Goal: Task Accomplishment & Management: Use online tool/utility

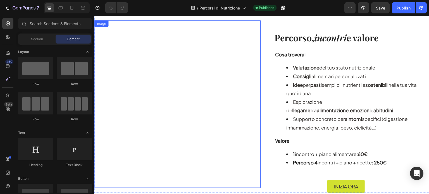
scroll to position [891, 0]
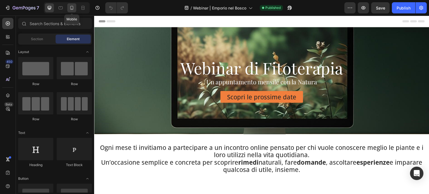
drag, startPoint x: 0, startPoint y: 0, endPoint x: 75, endPoint y: 8, distance: 75.6
click at [75, 8] on div at bounding box center [71, 7] width 9 height 9
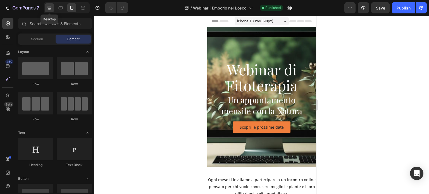
click at [49, 10] on icon at bounding box center [50, 8] width 6 height 6
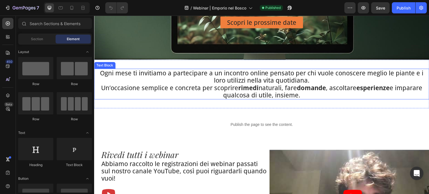
scroll to position [84, 0]
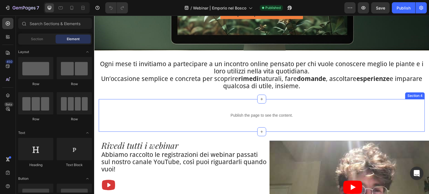
click at [333, 104] on div "Publish the page to see the content. Custom Code Section 4" at bounding box center [262, 115] width 326 height 33
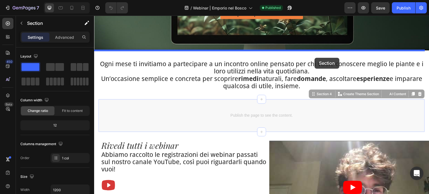
drag, startPoint x: 312, startPoint y: 94, endPoint x: 315, endPoint y: 58, distance: 36.4
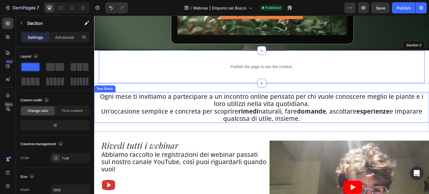
click at [211, 96] on p "Ogni mese ti invitiamo a partecipare a un incontro online pensato per chi vuole…" at bounding box center [262, 100] width 334 height 15
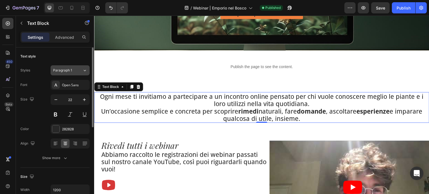
click at [67, 73] on button "Paragraph 1" at bounding box center [70, 70] width 39 height 10
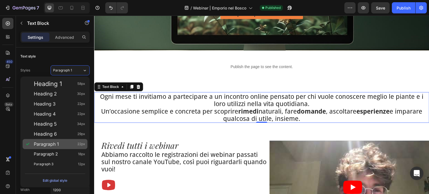
click at [48, 145] on span "Paragraph 1" at bounding box center [46, 144] width 25 height 6
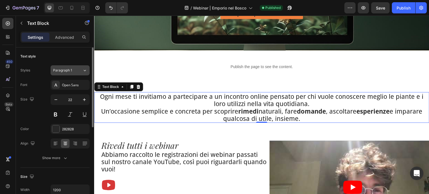
click at [61, 69] on span "Paragraph 1" at bounding box center [62, 70] width 19 height 5
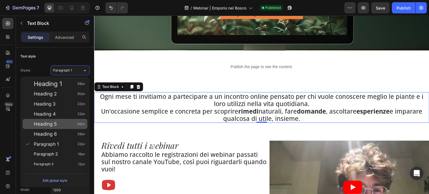
click at [57, 120] on div "Heading 5 34px" at bounding box center [55, 124] width 65 height 10
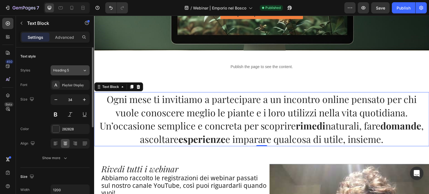
click at [77, 70] on div "Heading 5" at bounding box center [67, 70] width 29 height 5
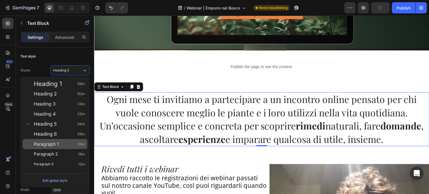
click at [54, 140] on div "Paragraph 1 22px" at bounding box center [55, 144] width 65 height 10
type input "22"
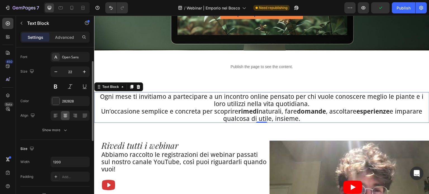
scroll to position [0, 0]
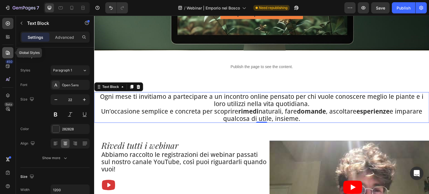
click at [7, 54] on icon at bounding box center [7, 53] width 1 height 1
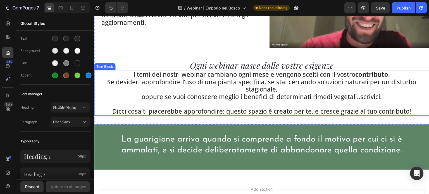
scroll to position [279, 0]
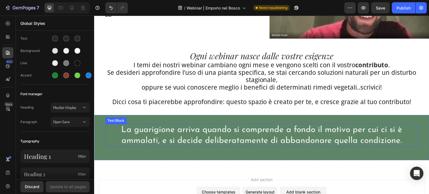
click at [249, 133] on p "La guarigione arriva quando si comprende a fondo il motivo per cui ci si è amma…" at bounding box center [261, 136] width 289 height 22
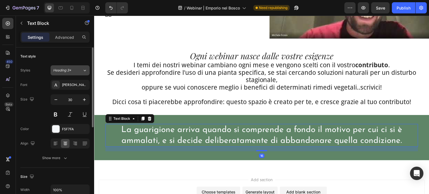
click at [68, 71] on span "Heading 3*" at bounding box center [62, 70] width 18 height 5
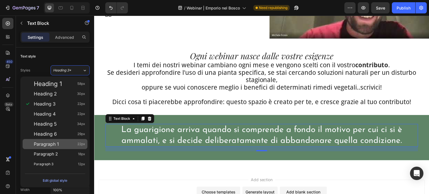
click at [67, 145] on div "Paragraph 1 22px" at bounding box center [59, 144] width 51 height 6
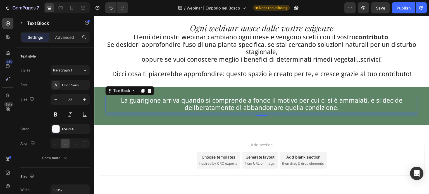
scroll to position [298, 0]
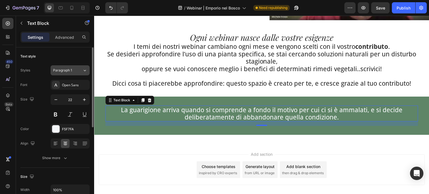
click at [71, 71] on span "Paragraph 1" at bounding box center [62, 70] width 19 height 5
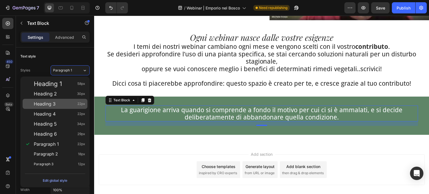
click at [66, 106] on div "Heading 3 22px" at bounding box center [59, 104] width 51 height 6
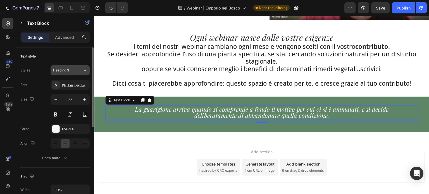
click at [76, 70] on div "Heading 3" at bounding box center [67, 70] width 29 height 5
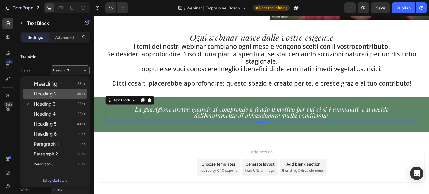
click at [67, 93] on div "Heading 2 30px" at bounding box center [59, 94] width 51 height 6
type input "30"
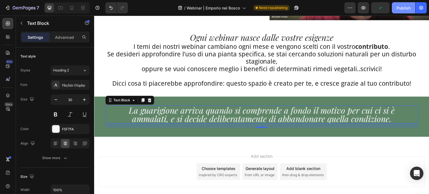
click at [401, 12] on button "Publish" at bounding box center [403, 7] width 23 height 11
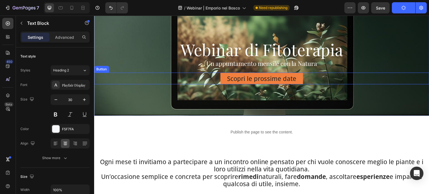
scroll to position [0, 0]
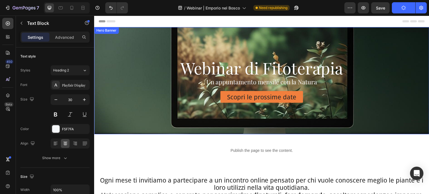
click at [131, 42] on div "Background Image" at bounding box center [261, 80] width 335 height 107
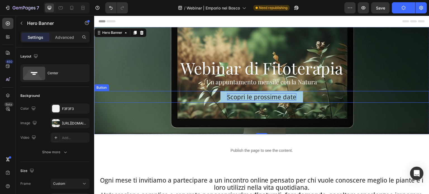
click at [280, 99] on p "Scopri le prossime date" at bounding box center [261, 96] width 69 height 7
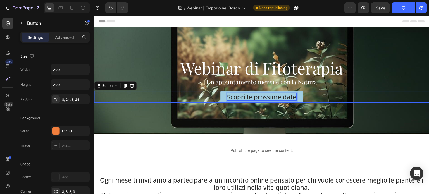
click at [234, 98] on p "Scopri le prossime date" at bounding box center [261, 96] width 69 height 7
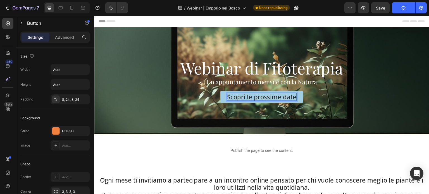
click at [274, 94] on p "Scopri le prossime date" at bounding box center [261, 96] width 69 height 7
click at [295, 98] on link "Scopri le prossime date" at bounding box center [261, 97] width 83 height 12
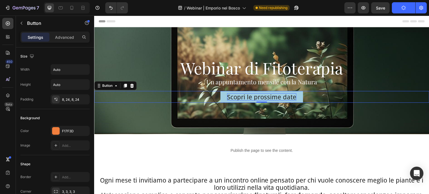
click at [282, 98] on p "Scopri le prossime date" at bounding box center [261, 96] width 69 height 7
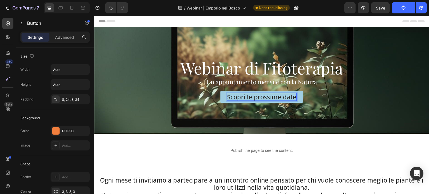
click at [282, 98] on p "Scopri le prossime date" at bounding box center [261, 96] width 69 height 7
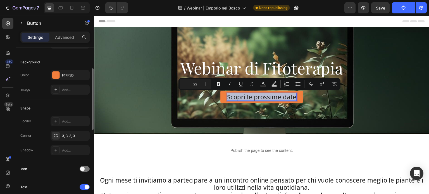
scroll to position [112, 0]
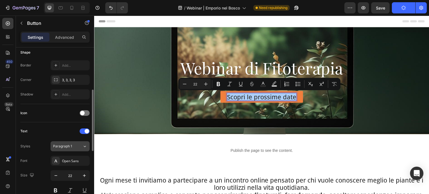
click at [76, 147] on div "Paragraph 1" at bounding box center [67, 146] width 29 height 5
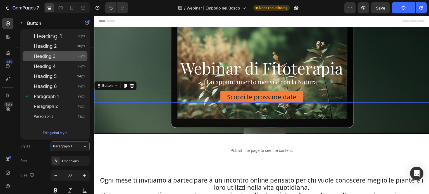
click at [63, 51] on div "Heading 3 22px" at bounding box center [55, 56] width 65 height 10
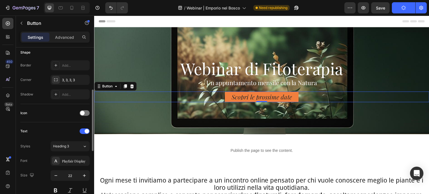
click at [70, 138] on div "Text Styles Heading 3 Font Playfair Display Size 22 Color 282828 Show more" at bounding box center [54, 176] width 69 height 98
click at [69, 142] on button "Heading 3" at bounding box center [70, 146] width 39 height 10
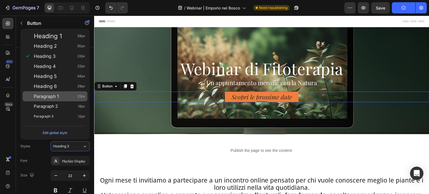
click at [67, 92] on div "Paragraph 1 22px" at bounding box center [55, 96] width 65 height 10
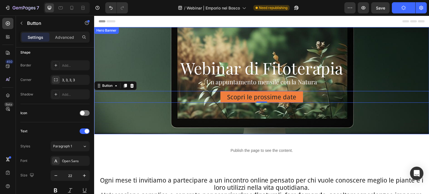
click at [155, 47] on div "Background Image" at bounding box center [261, 80] width 335 height 107
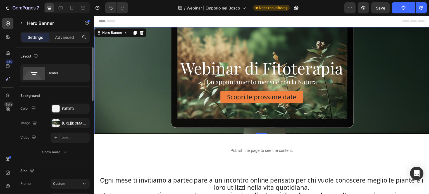
scroll to position [28, 0]
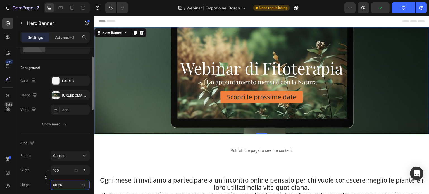
click at [56, 183] on input "60 vh" at bounding box center [70, 185] width 39 height 10
click at [55, 183] on input "60 vh" at bounding box center [70, 185] width 39 height 10
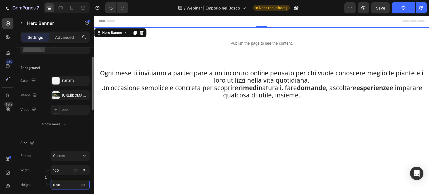
type input "40 vh"
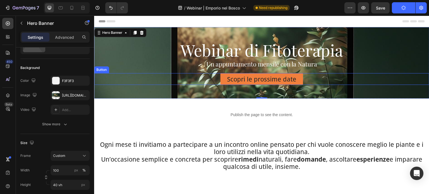
click at [139, 82] on div "Scopri le prossime date Button" at bounding box center [261, 79] width 335 height 12
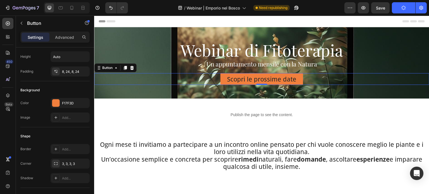
scroll to position [0, 0]
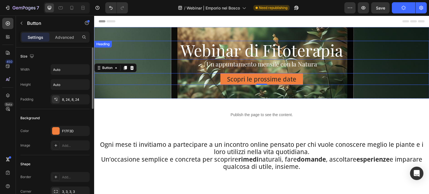
click at [116, 40] on div "Webinar di Fitoterapia Heading Un appuntamento mensile con la Natura Text Block…" at bounding box center [261, 63] width 335 height 62
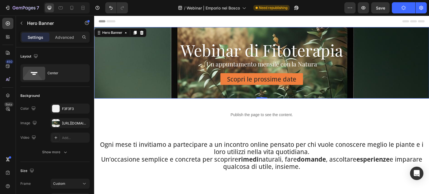
click at [111, 90] on div "Webinar di Fitoterapia Heading Un appuntamento mensile con la Natura Text Block…" at bounding box center [261, 63] width 335 height 62
click at [57, 123] on div at bounding box center [56, 123] width 8 height 8
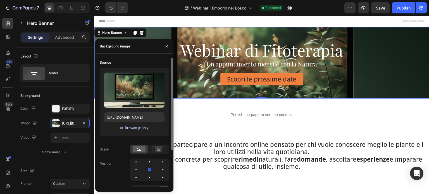
click at [133, 127] on div "Browse gallery" at bounding box center [137, 127] width 24 height 5
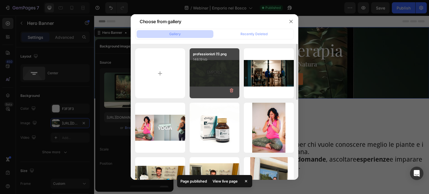
click at [207, 81] on div "professionisti (1).png 148.19 kb" at bounding box center [215, 73] width 50 height 50
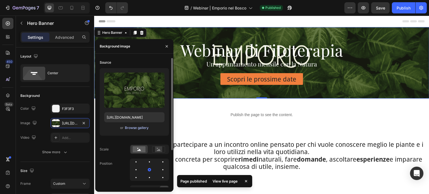
click at [129, 127] on div "Browse gallery" at bounding box center [137, 127] width 24 height 5
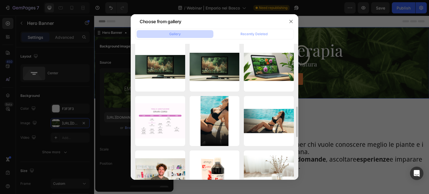
scroll to position [250, 0]
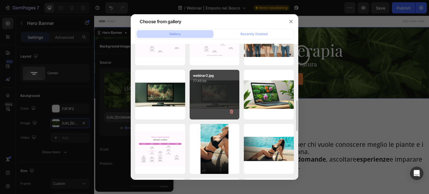
click at [212, 95] on div "webinar2.jpg 77.45 kb" at bounding box center [215, 95] width 50 height 50
type input "[URL][DOMAIN_NAME]"
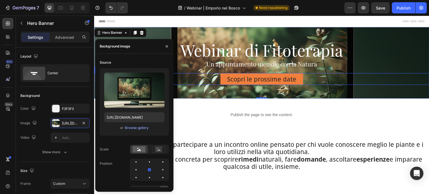
click at [367, 84] on div "Scopri le prossime date Button" at bounding box center [261, 79] width 335 height 12
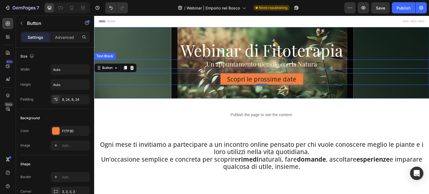
click at [372, 60] on p "Un appuntamento mensile con la Natura" at bounding box center [262, 64] width 334 height 8
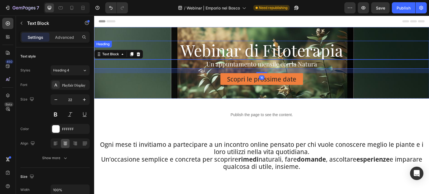
click at [371, 41] on h2 "Webinar di Fitoterapia" at bounding box center [261, 50] width 335 height 19
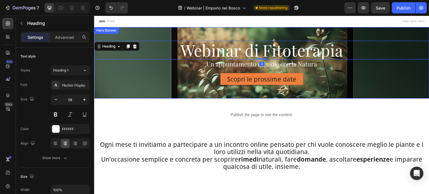
click at [134, 35] on div "Webinar di Fitoterapia Heading 0 Un appuntamento mensile con la Natura Text Blo…" at bounding box center [261, 63] width 335 height 62
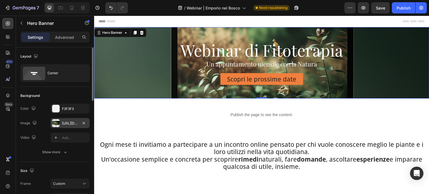
click at [64, 126] on div "[URL][DOMAIN_NAME]" at bounding box center [70, 123] width 39 height 10
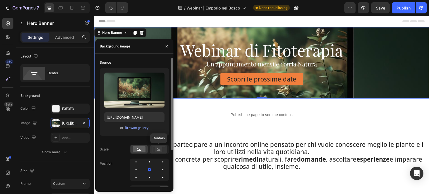
click at [162, 151] on rect at bounding box center [158, 150] width 7 height 6
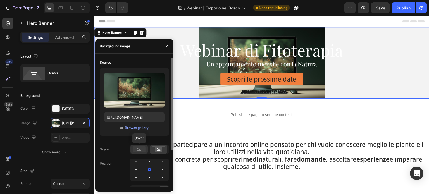
click at [142, 149] on rect at bounding box center [139, 149] width 13 height 6
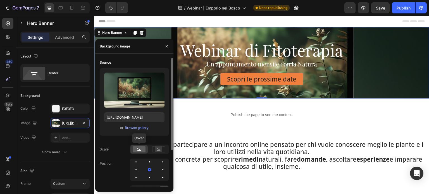
scroll to position [28, 0]
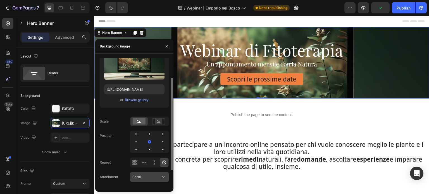
click at [146, 175] on div "Scroll" at bounding box center [146, 177] width 28 height 5
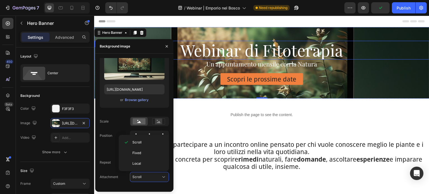
click at [393, 59] on h2 "Webinar di Fitoterapia" at bounding box center [261, 50] width 335 height 19
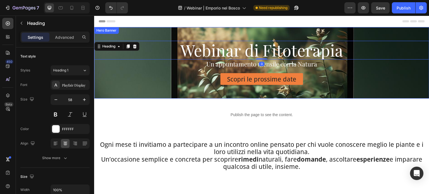
click at [411, 37] on div "Webinar di Fitoterapia Heading 0 Un appuntamento mensile con la Natura Text Blo…" at bounding box center [261, 63] width 335 height 62
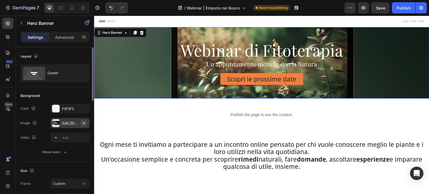
click at [84, 122] on icon "button" at bounding box center [84, 123] width 4 height 4
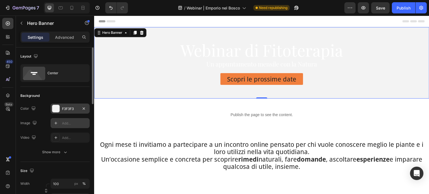
click at [58, 109] on div at bounding box center [55, 108] width 7 height 7
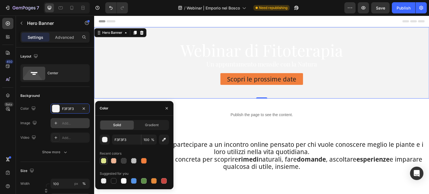
click at [102, 163] on div at bounding box center [104, 161] width 6 height 6
type input "D1E030"
type input "50"
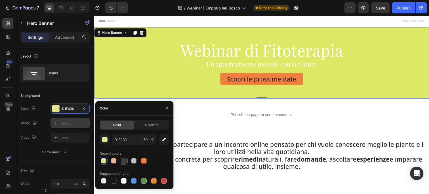
click at [120, 160] on div at bounding box center [123, 160] width 7 height 7
type input "121212"
type input "80"
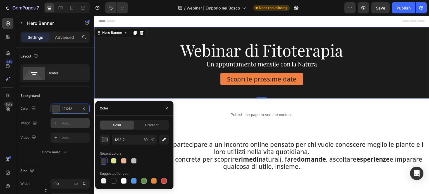
type input "D1E030"
type input "50"
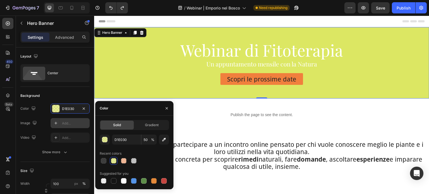
type input "F3F3F3"
type input "100"
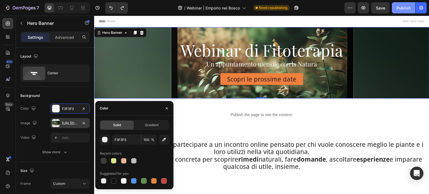
click at [412, 11] on button "Publish" at bounding box center [403, 7] width 23 height 11
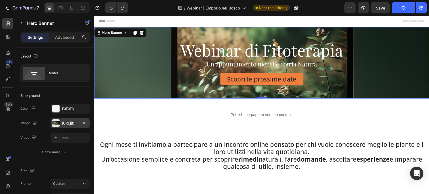
click at [366, 40] on div "Webinar di Fitoterapia Heading Un appuntamento mensile con la Natura Text Block…" at bounding box center [261, 63] width 335 height 62
click at [371, 40] on div "Webinar di Fitoterapia Heading Un appuntamento mensile con la Natura Text Block…" at bounding box center [261, 63] width 335 height 62
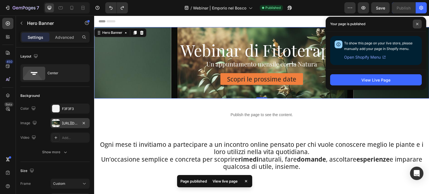
click at [418, 24] on icon at bounding box center [417, 24] width 2 height 2
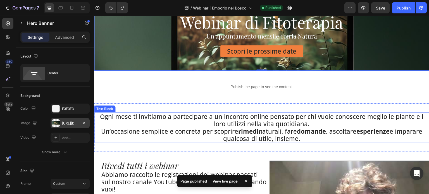
click at [382, 128] on strong "esperienze" at bounding box center [373, 131] width 33 height 8
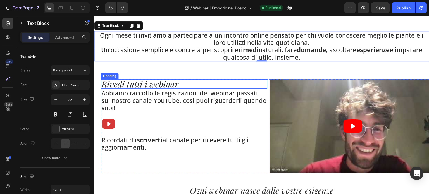
scroll to position [140, 0]
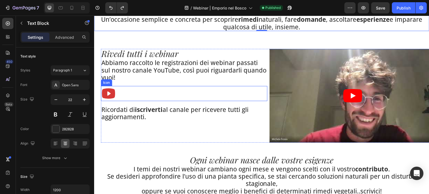
click at [118, 95] on div "Icon" at bounding box center [184, 93] width 166 height 15
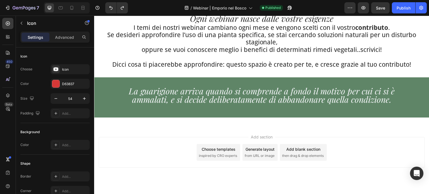
scroll to position [208, 0]
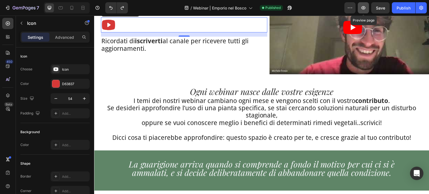
click at [365, 8] on icon "button" at bounding box center [363, 7] width 4 height 3
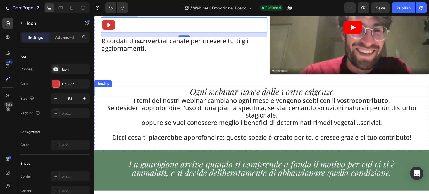
click at [239, 94] on h2 "Ogni webinar nasce dalle vostre esigenze" at bounding box center [261, 91] width 335 height 9
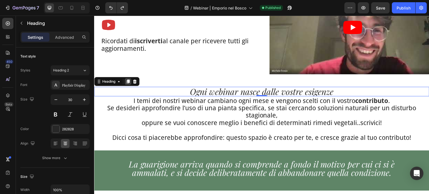
click at [130, 80] on icon at bounding box center [128, 81] width 4 height 4
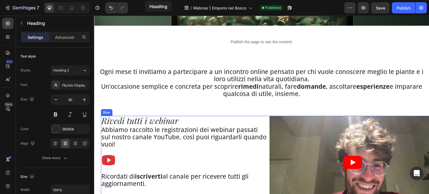
scroll to position [0, 0]
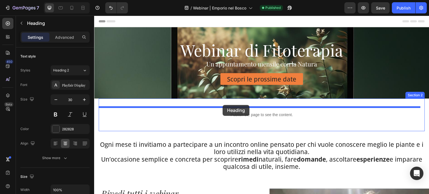
drag, startPoint x: 106, startPoint y: 90, endPoint x: 223, endPoint y: 105, distance: 117.1
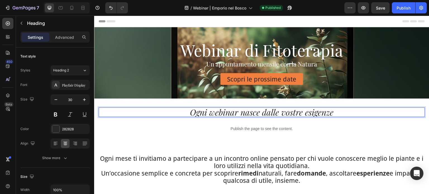
click at [230, 109] on h2 "Ogni webinar nasce dalle vostre esigenze" at bounding box center [262, 112] width 326 height 9
click at [230, 109] on p "Ogni webinar nasce dalle vostre esigenze" at bounding box center [261, 112] width 325 height 8
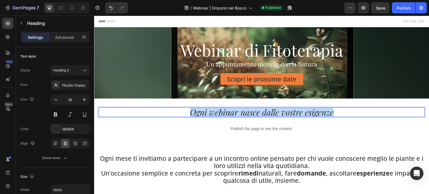
click at [230, 109] on p "Ogni webinar nasce dalle vostre esigenze" at bounding box center [261, 112] width 325 height 8
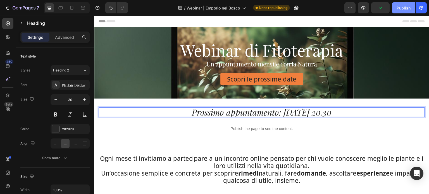
click at [408, 10] on div "Publish" at bounding box center [404, 8] width 14 height 6
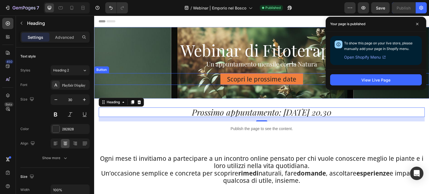
click at [198, 78] on div "Scopri le prossime date Button" at bounding box center [261, 79] width 335 height 12
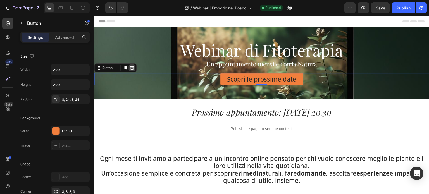
click at [131, 68] on icon at bounding box center [132, 68] width 4 height 4
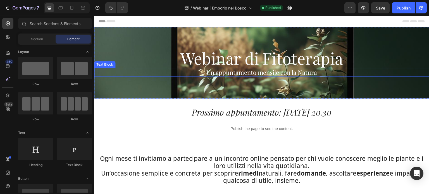
click at [287, 71] on p "Un appuntamento mensile con la Natura" at bounding box center [262, 72] width 334 height 8
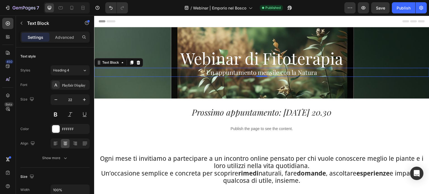
click at [287, 71] on p "Un appuntamento mensile con la Natura" at bounding box center [262, 72] width 334 height 8
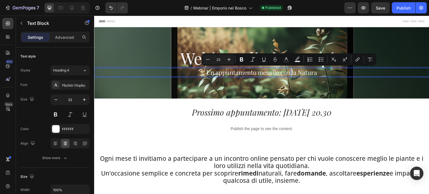
click at [287, 71] on p "Un appuntamento mensile con la Natura" at bounding box center [262, 72] width 334 height 8
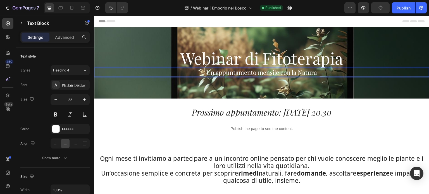
drag, startPoint x: 291, startPoint y: 74, endPoint x: 311, endPoint y: 75, distance: 20.7
click at [311, 75] on p "Un appuntamento mensile con la Natura" at bounding box center [262, 72] width 334 height 8
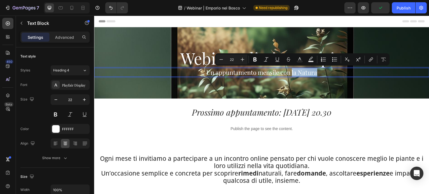
drag, startPoint x: 316, startPoint y: 73, endPoint x: 289, endPoint y: 70, distance: 26.9
click at [289, 70] on p "Un appuntamento mensile con la Natura" at bounding box center [262, 72] width 334 height 8
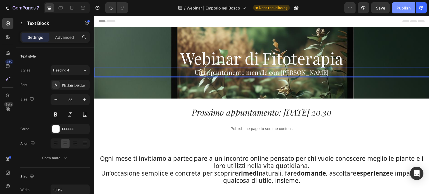
click at [407, 6] on div "Publish" at bounding box center [404, 8] width 14 height 6
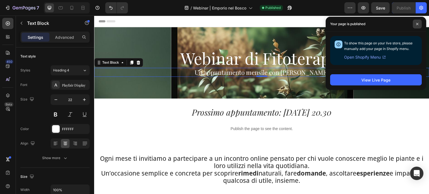
click at [415, 27] on span at bounding box center [417, 24] width 9 height 9
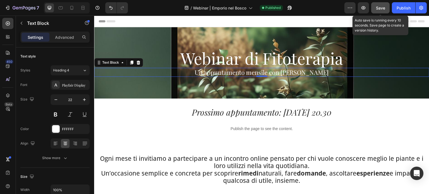
click at [378, 6] on span "Save" at bounding box center [380, 8] width 9 height 5
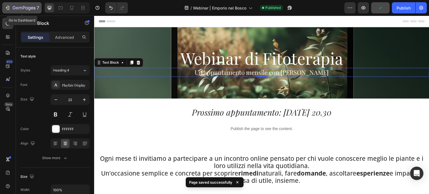
click at [14, 8] on icon "button" at bounding box center [24, 8] width 23 height 5
